Goal: Transaction & Acquisition: Subscribe to service/newsletter

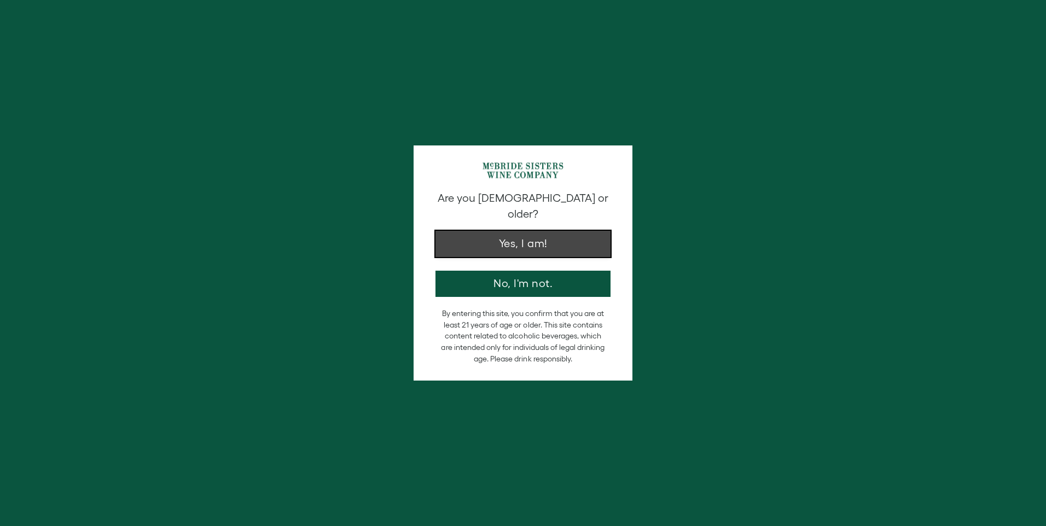
click at [569, 231] on button "Yes, I am!" at bounding box center [523, 244] width 175 height 26
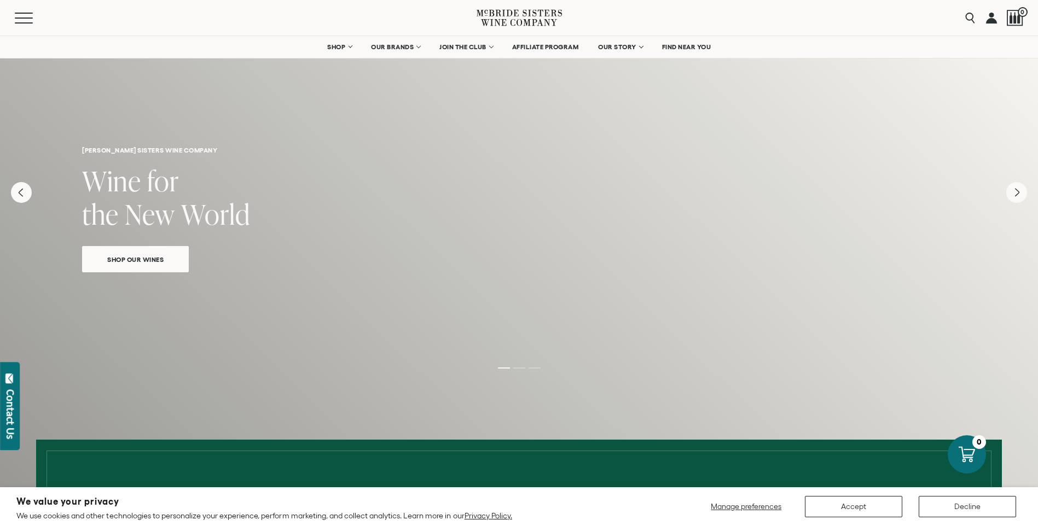
click at [163, 261] on span "Shop Our Wines" at bounding box center [135, 259] width 95 height 13
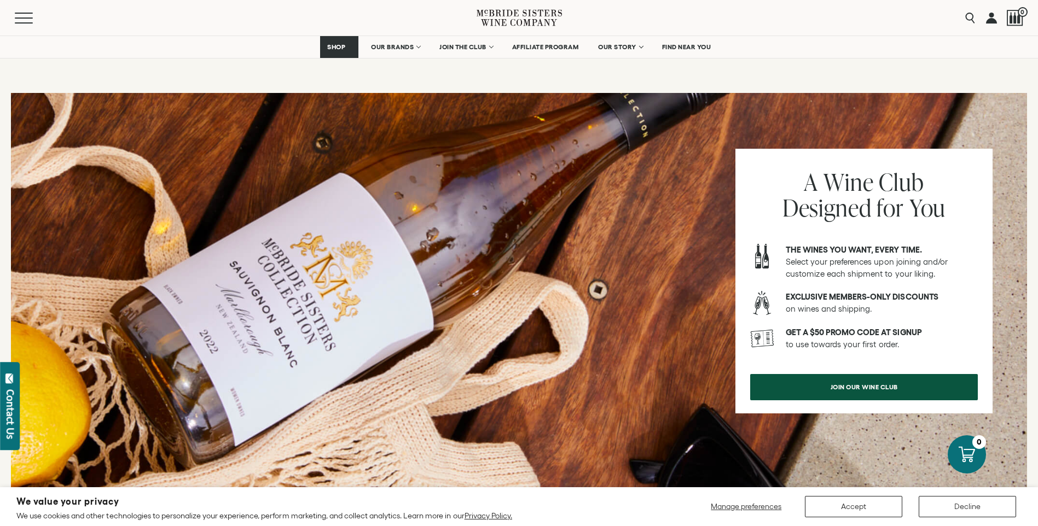
scroll to position [1253, 0]
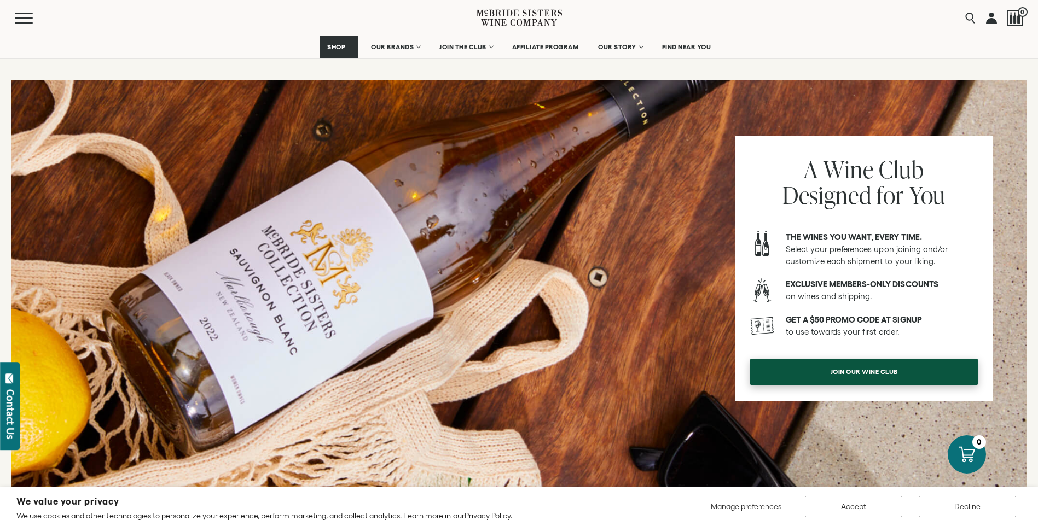
click at [873, 368] on span "join our wine club" at bounding box center [864, 371] width 106 height 21
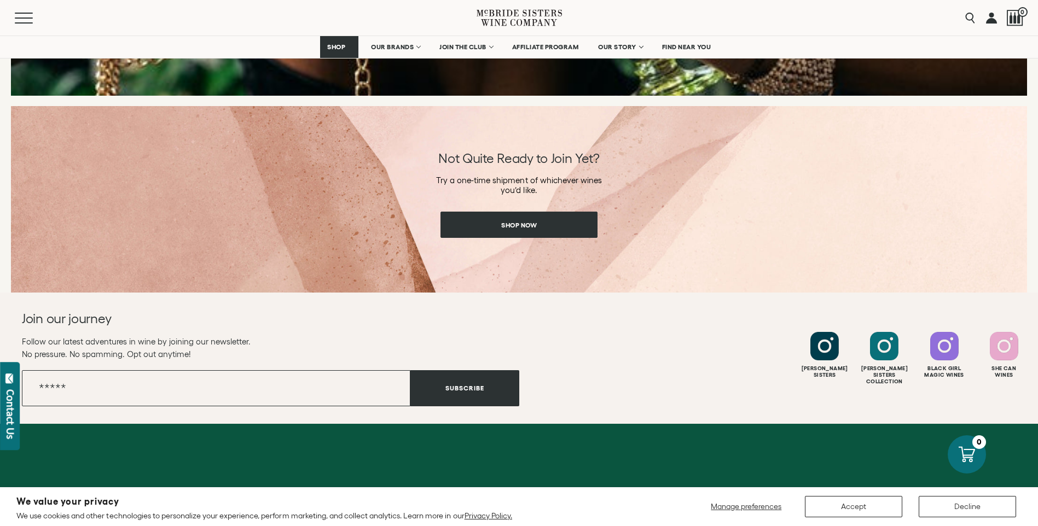
scroll to position [1655, 0]
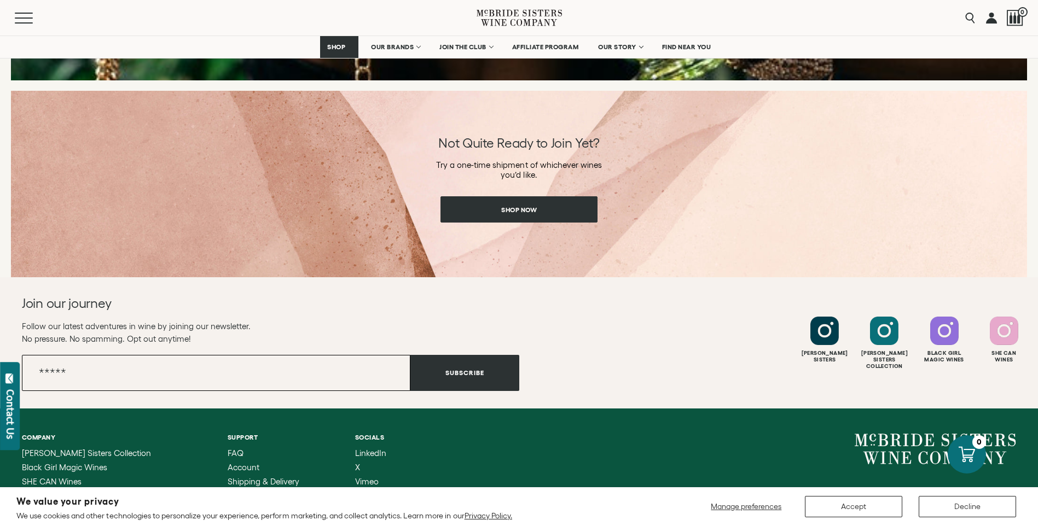
click at [213, 365] on input "Email" at bounding box center [216, 373] width 388 height 36
type input "**********"
click at [475, 349] on div "**********" at bounding box center [270, 343] width 497 height 96
click at [467, 362] on button "Subscribe" at bounding box center [464, 373] width 109 height 36
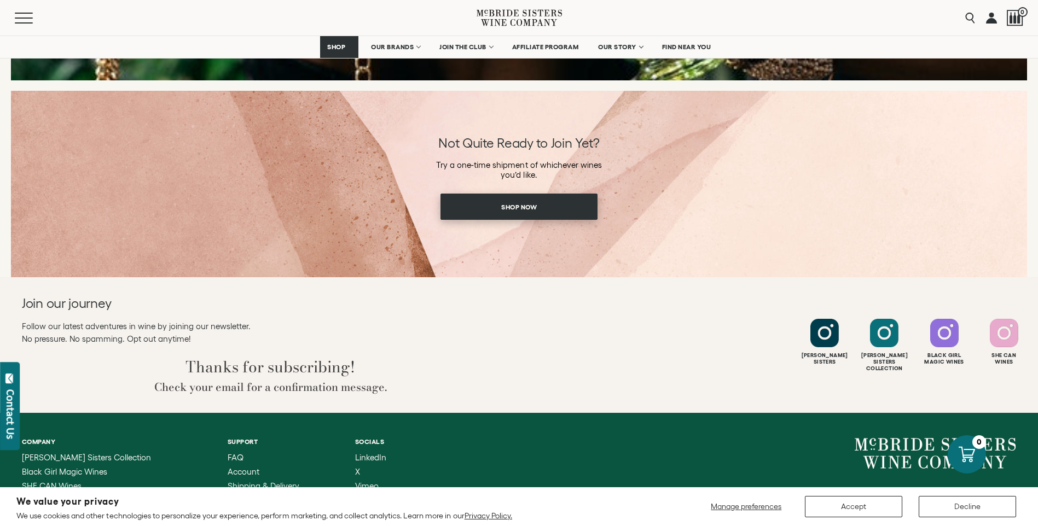
click at [510, 204] on span "Shop Now" at bounding box center [519, 206] width 74 height 21
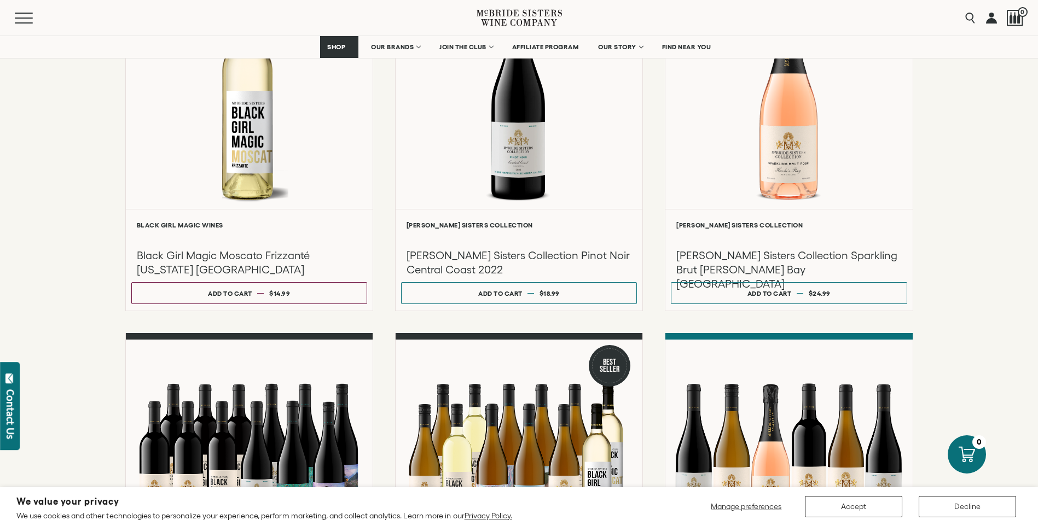
scroll to position [556, 0]
